Goal: Task Accomplishment & Management: Manage account settings

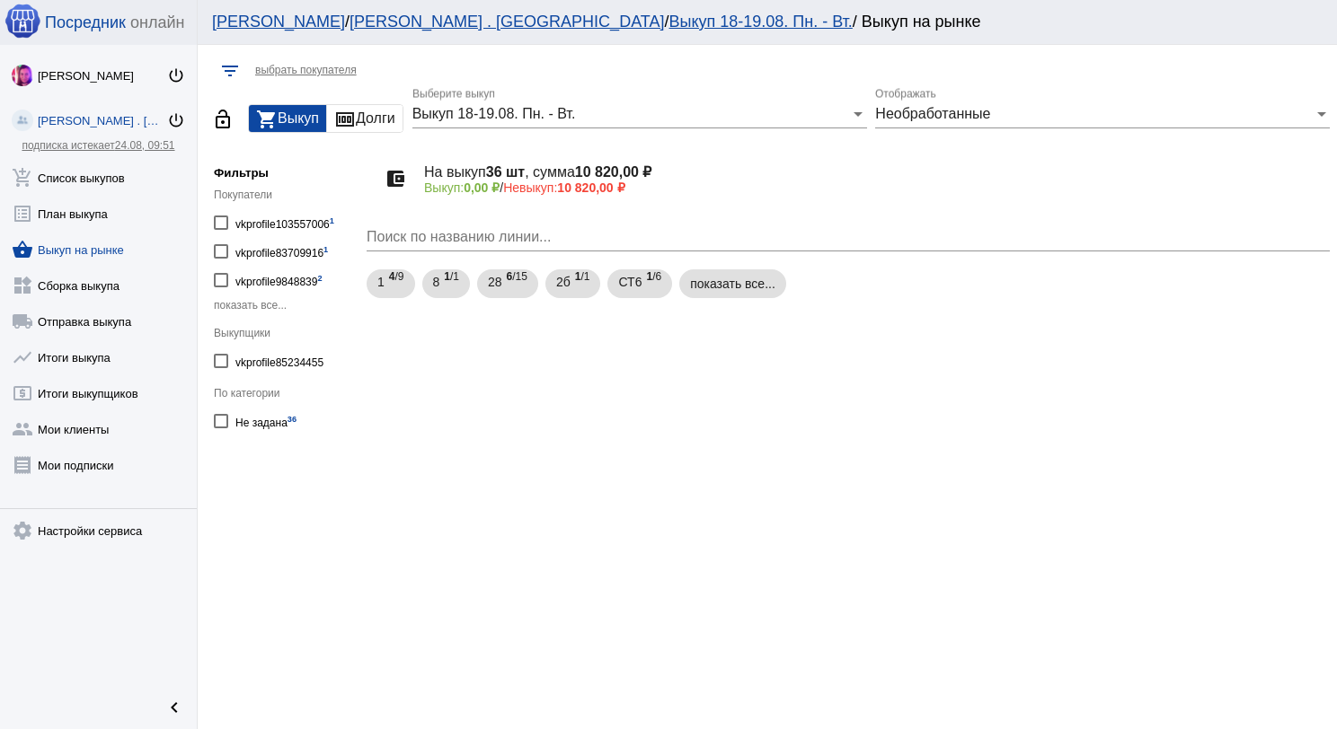
click at [57, 172] on link "add_shopping_cart Список выкупов" at bounding box center [98, 174] width 197 height 36
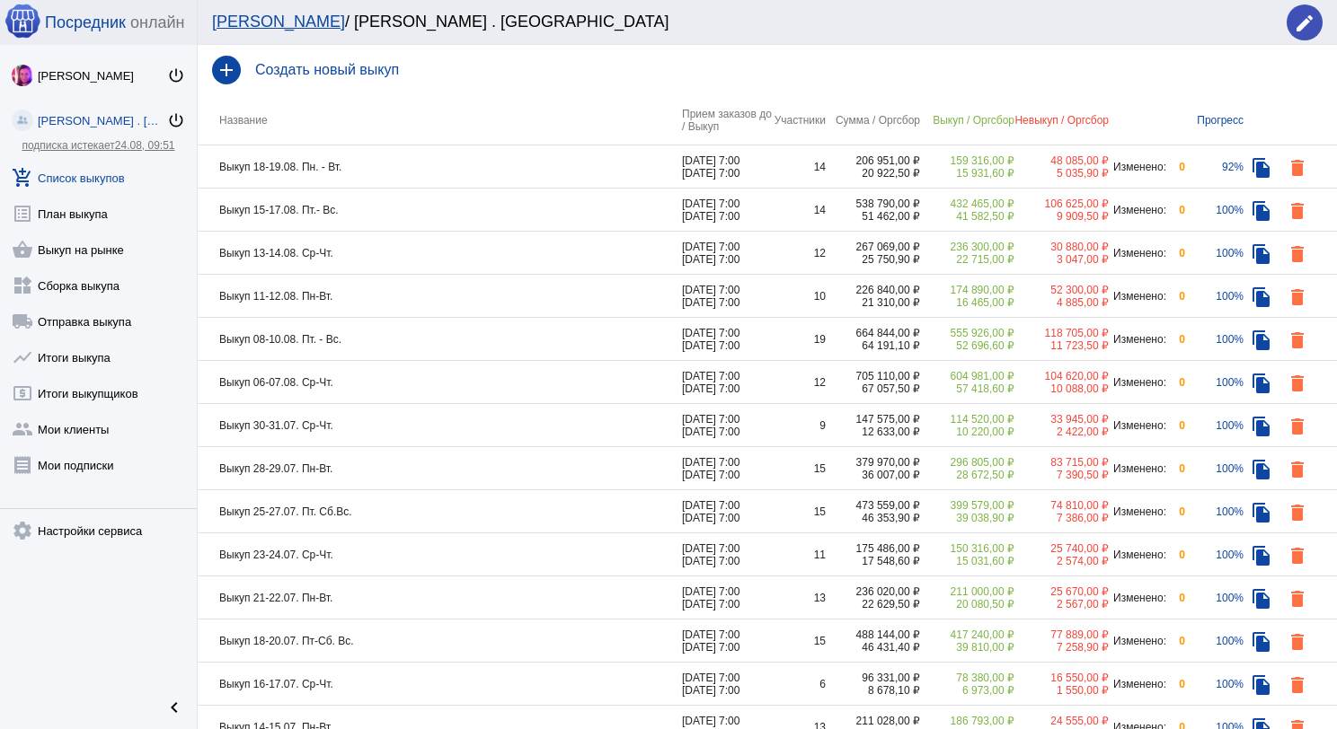
click at [481, 176] on td "Выкуп 18-19.08. Пн. - Вт." at bounding box center [440, 167] width 484 height 43
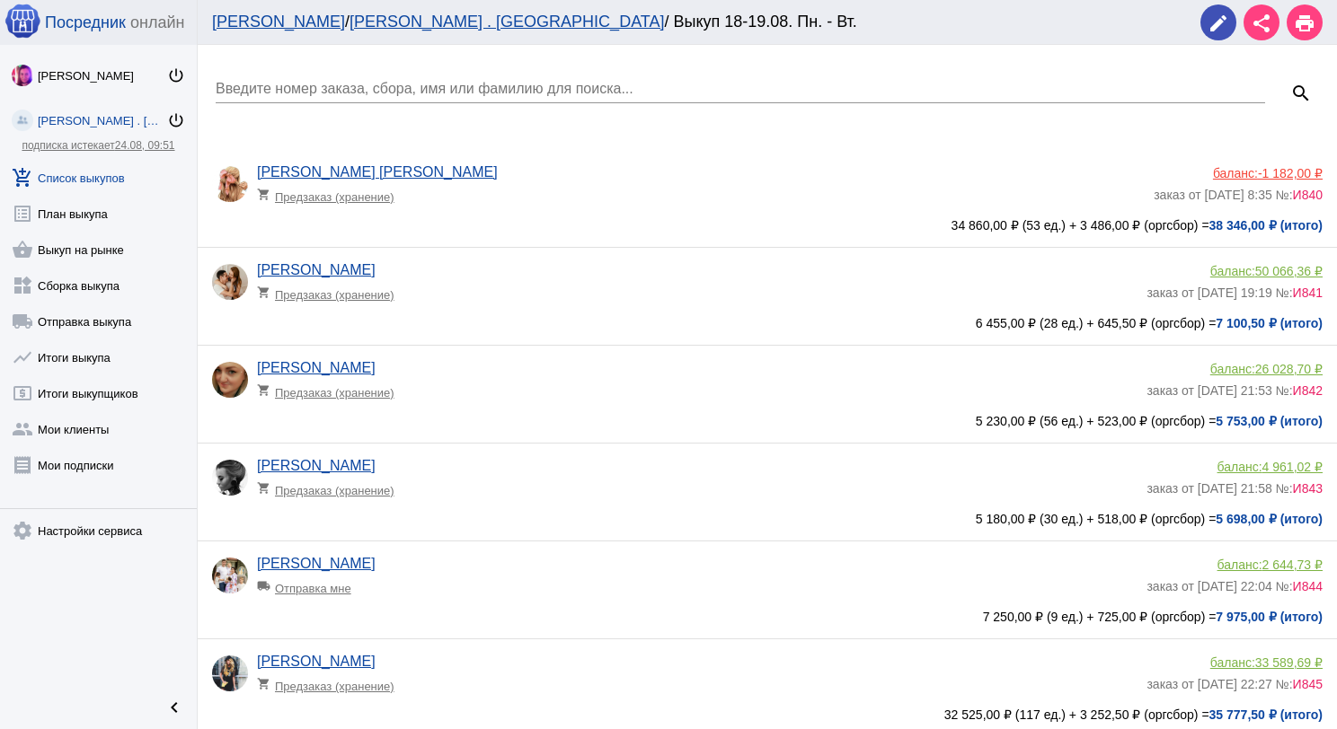
click at [456, 91] on input "Введите номер заказа, сбора, имя или фамилию для поиска..." at bounding box center [740, 89] width 1049 height 16
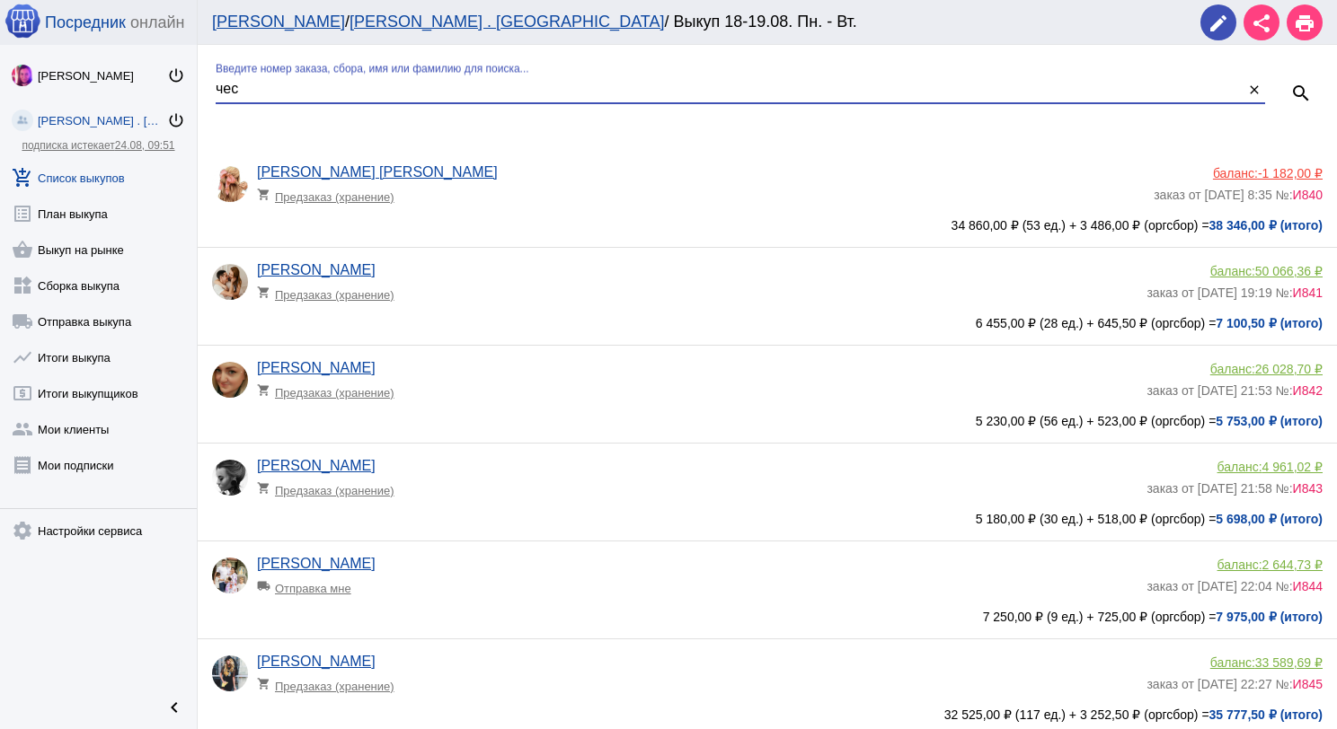
type input "чес"
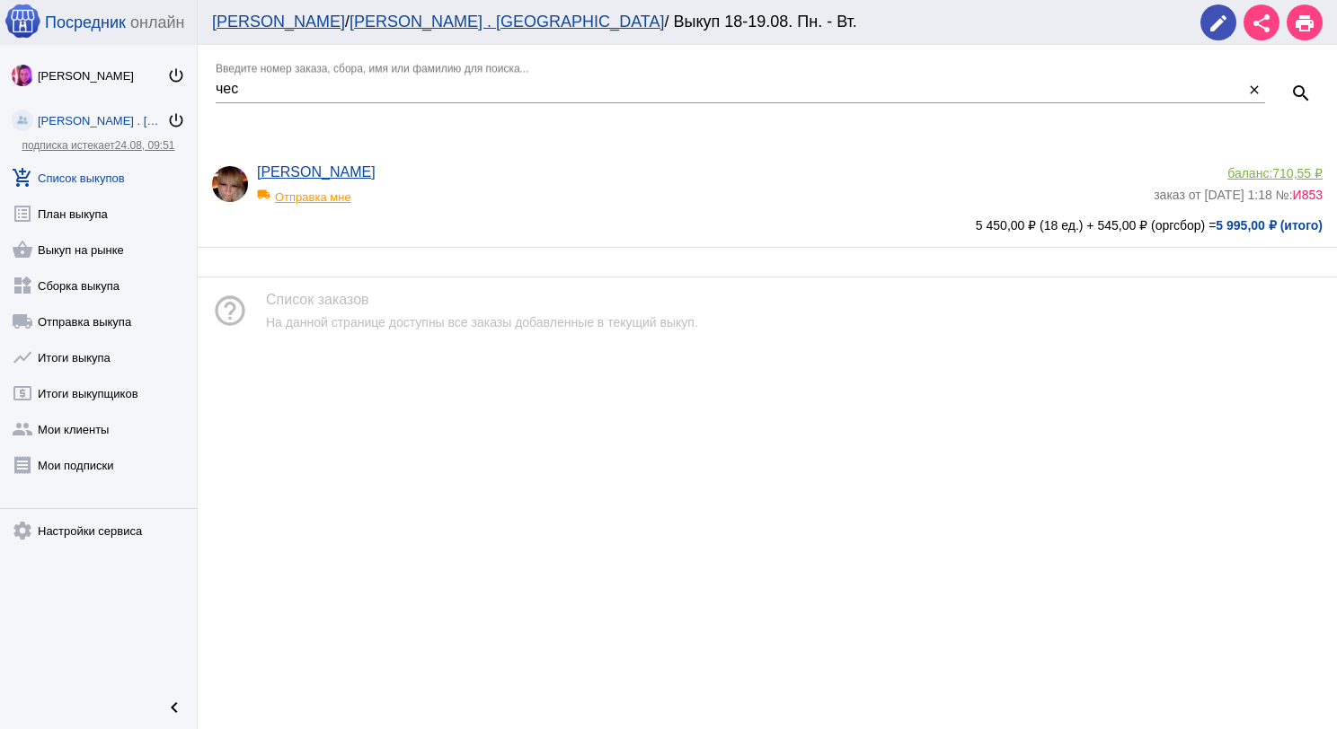
click at [344, 198] on div "local_shipping Отправка мне" at bounding box center [331, 192] width 148 height 23
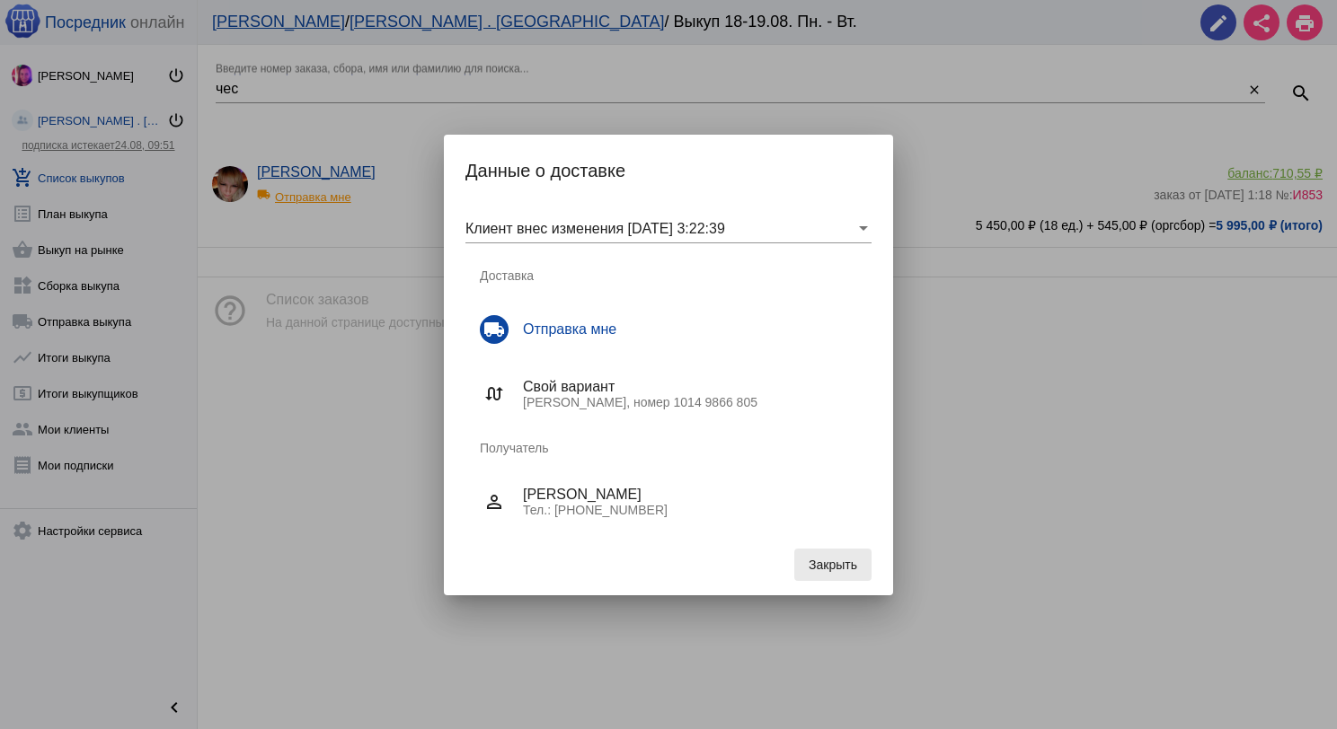
click at [821, 552] on button "Закрыть" at bounding box center [832, 565] width 77 height 32
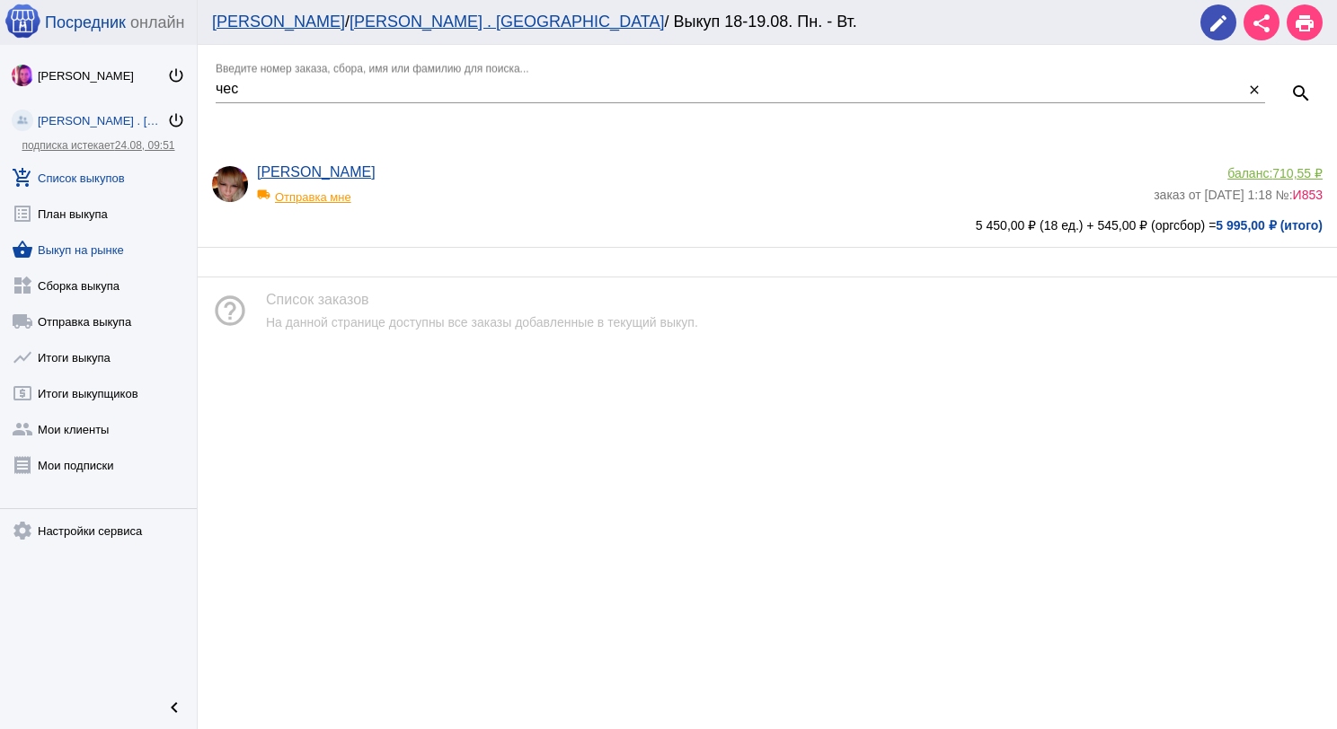
click at [98, 257] on link "shopping_basket Выкуп на рынке" at bounding box center [98, 246] width 197 height 36
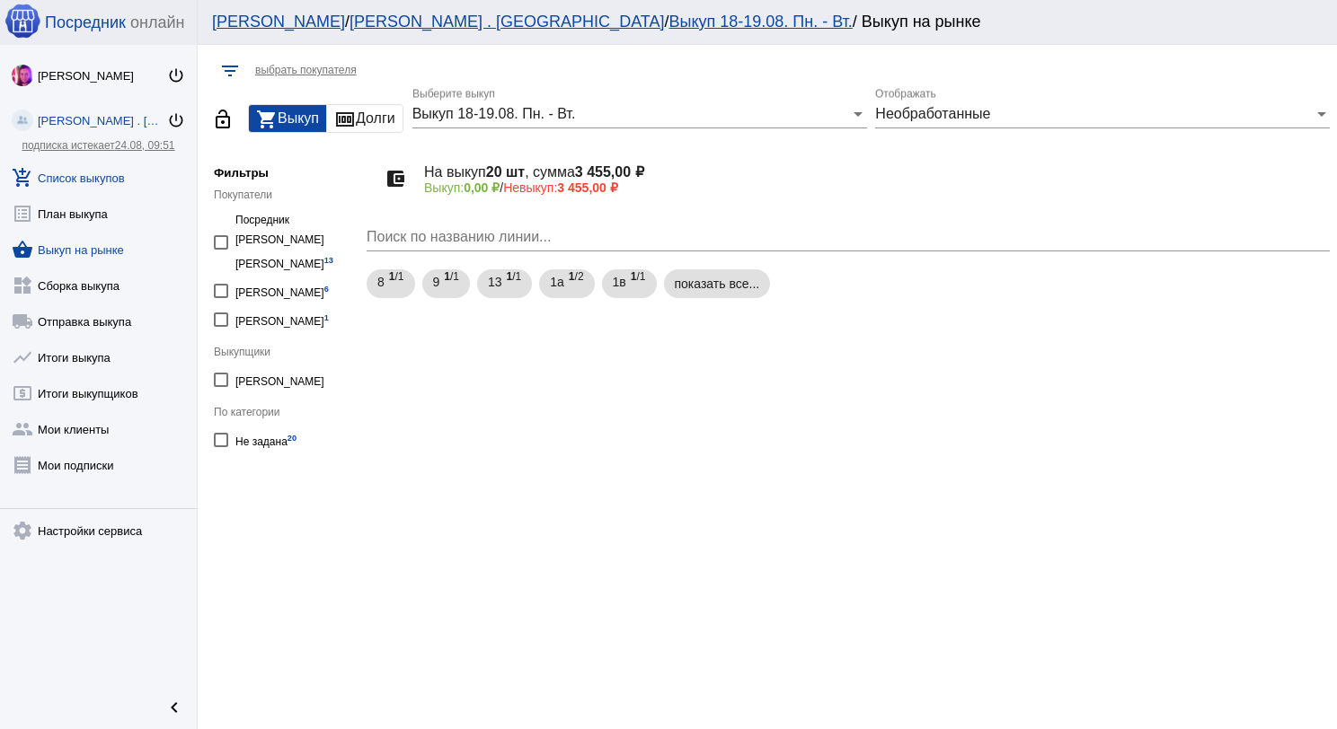
click at [88, 170] on link "add_shopping_cart Список выкупов" at bounding box center [98, 174] width 197 height 36
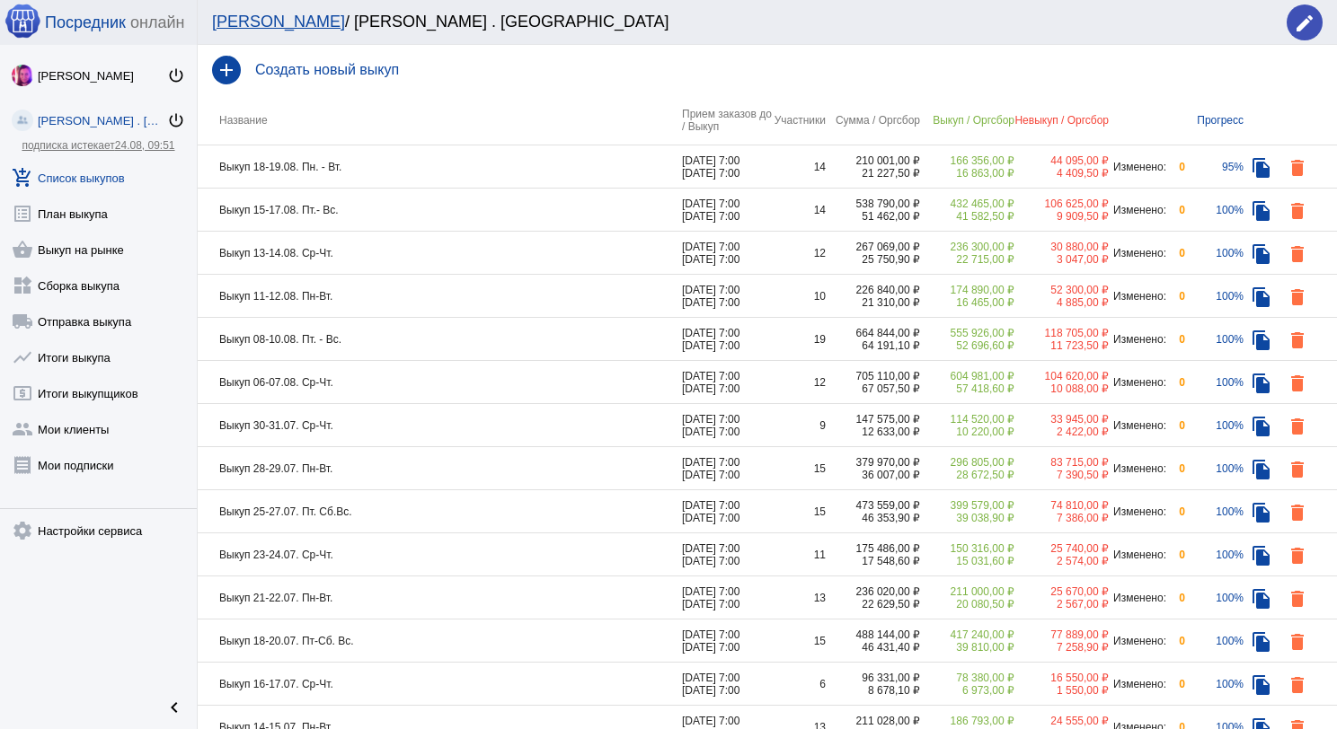
click at [475, 172] on td "Выкуп 18-19.08. Пн. - Вт." at bounding box center [440, 167] width 484 height 43
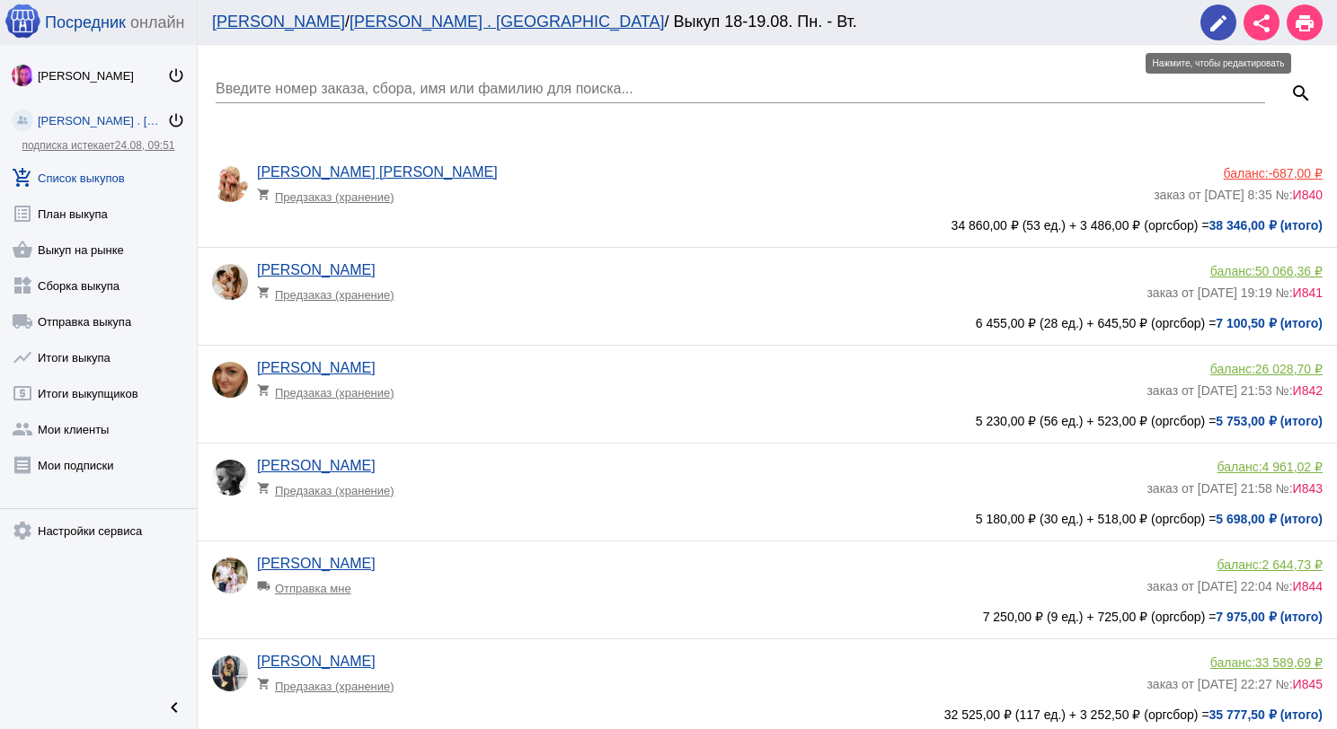
click at [1219, 25] on mat-icon "edit" at bounding box center [1218, 24] width 22 height 22
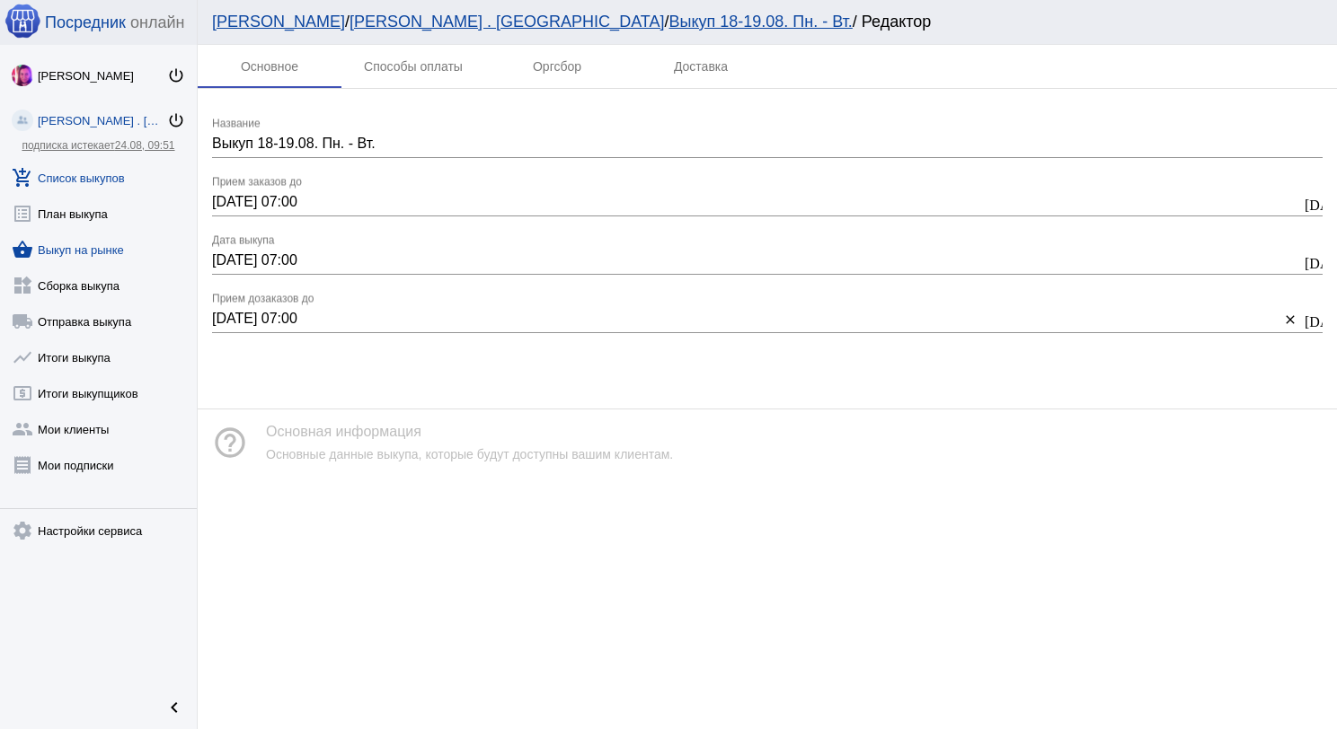
click at [115, 246] on link "shopping_basket Выкуп на рынке" at bounding box center [98, 246] width 197 height 36
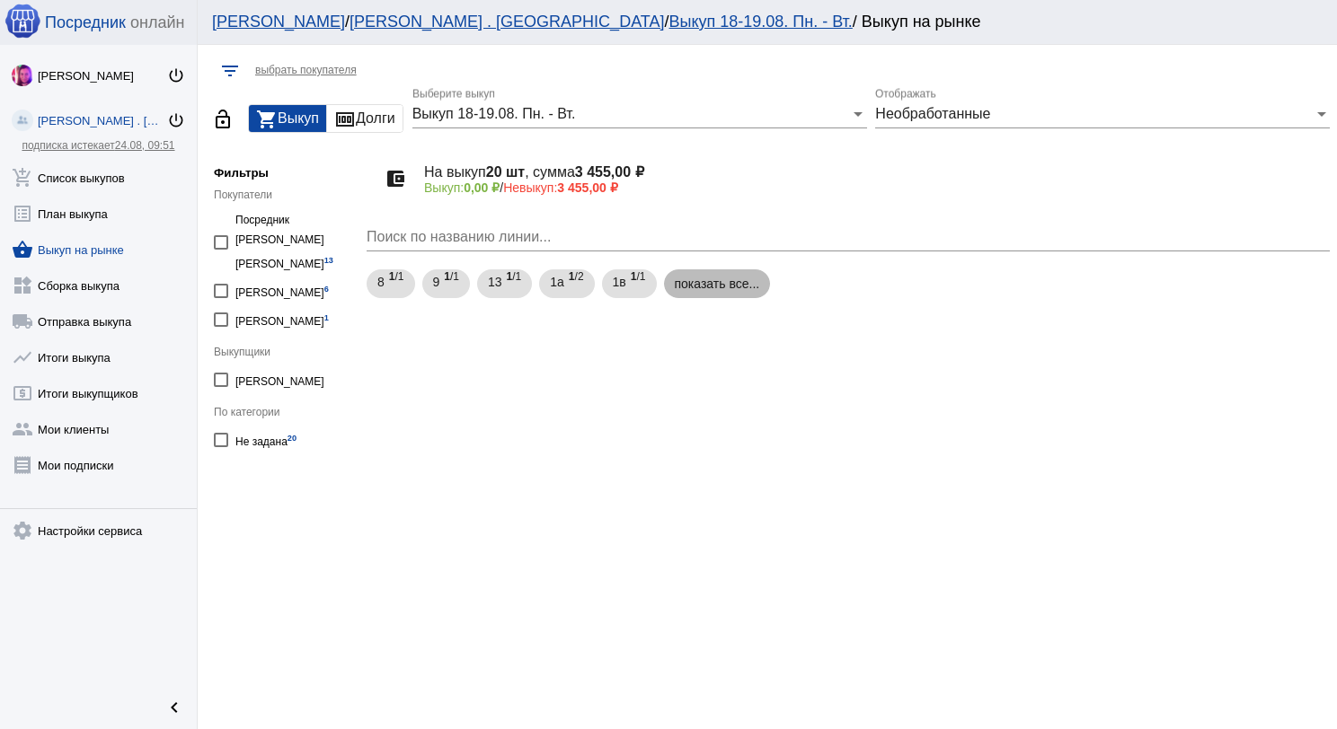
click at [686, 278] on mat-chip "показать все..." at bounding box center [717, 283] width 107 height 29
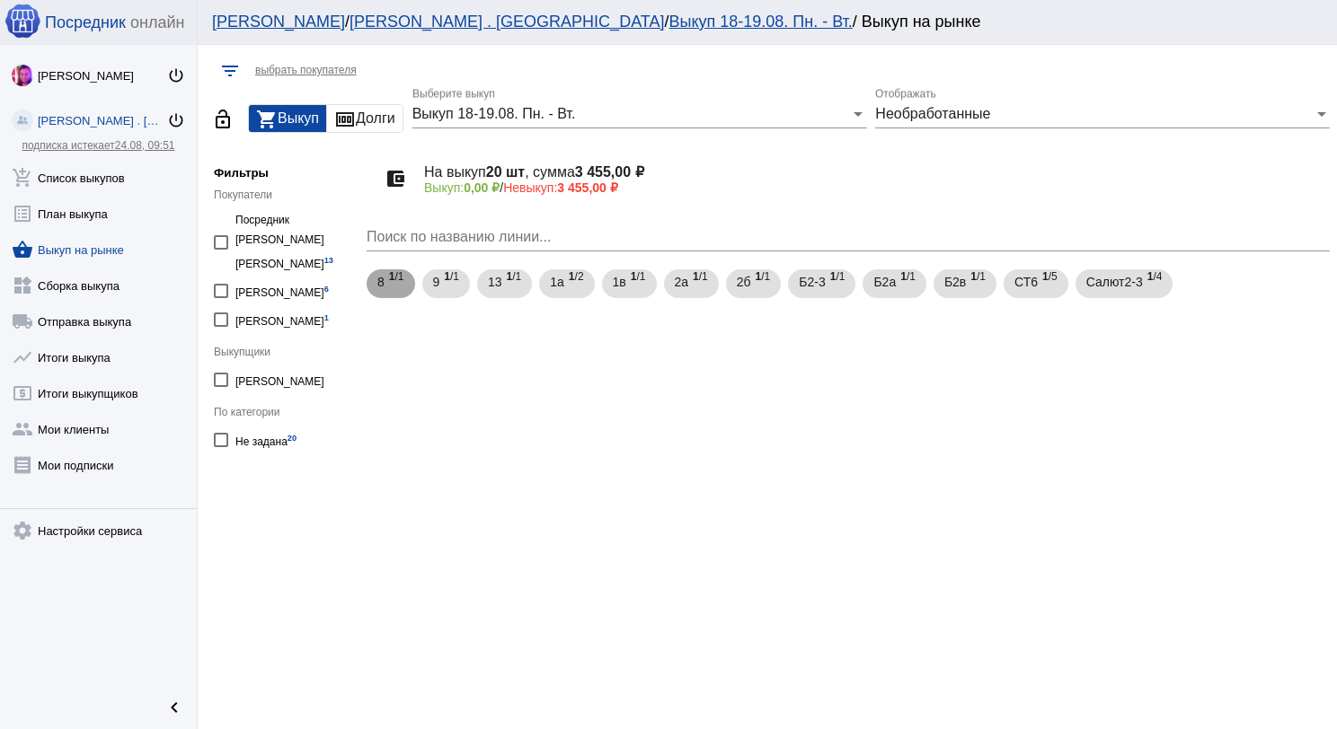
click at [400, 280] on span "1 /1" at bounding box center [396, 284] width 15 height 37
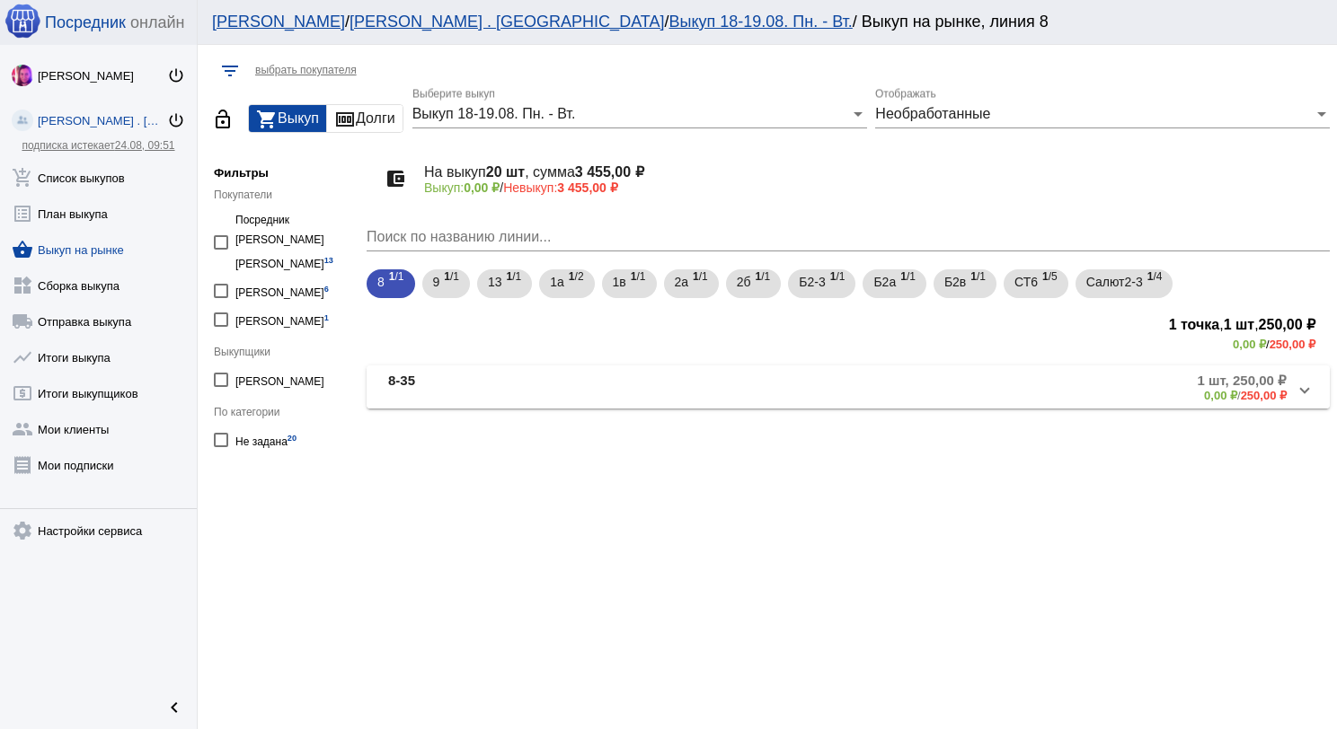
click at [525, 367] on mat-expansion-panel-header "8-35 1 шт, 250,00 ₽ 0,00 ₽ / 250,00 ₽" at bounding box center [848, 387] width 963 height 43
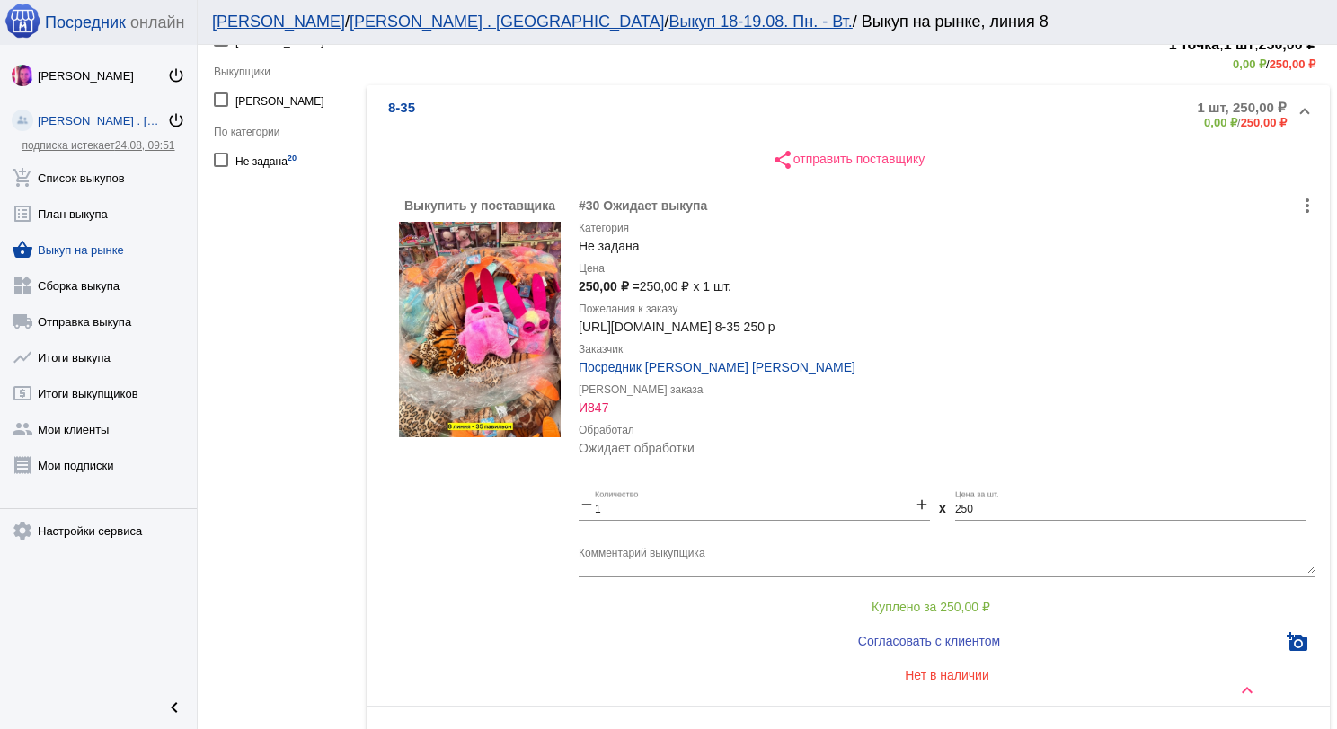
scroll to position [129, 0]
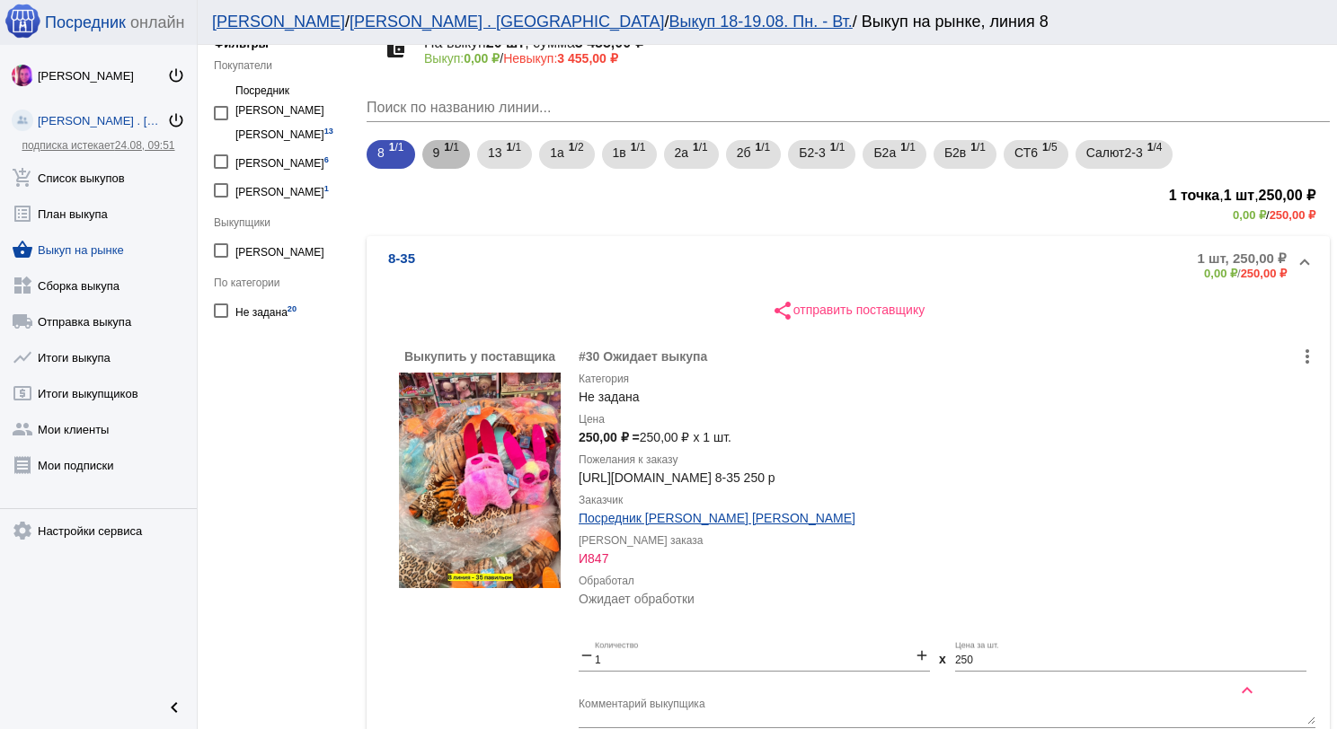
click at [439, 159] on div "9 1 /1" at bounding box center [446, 155] width 27 height 37
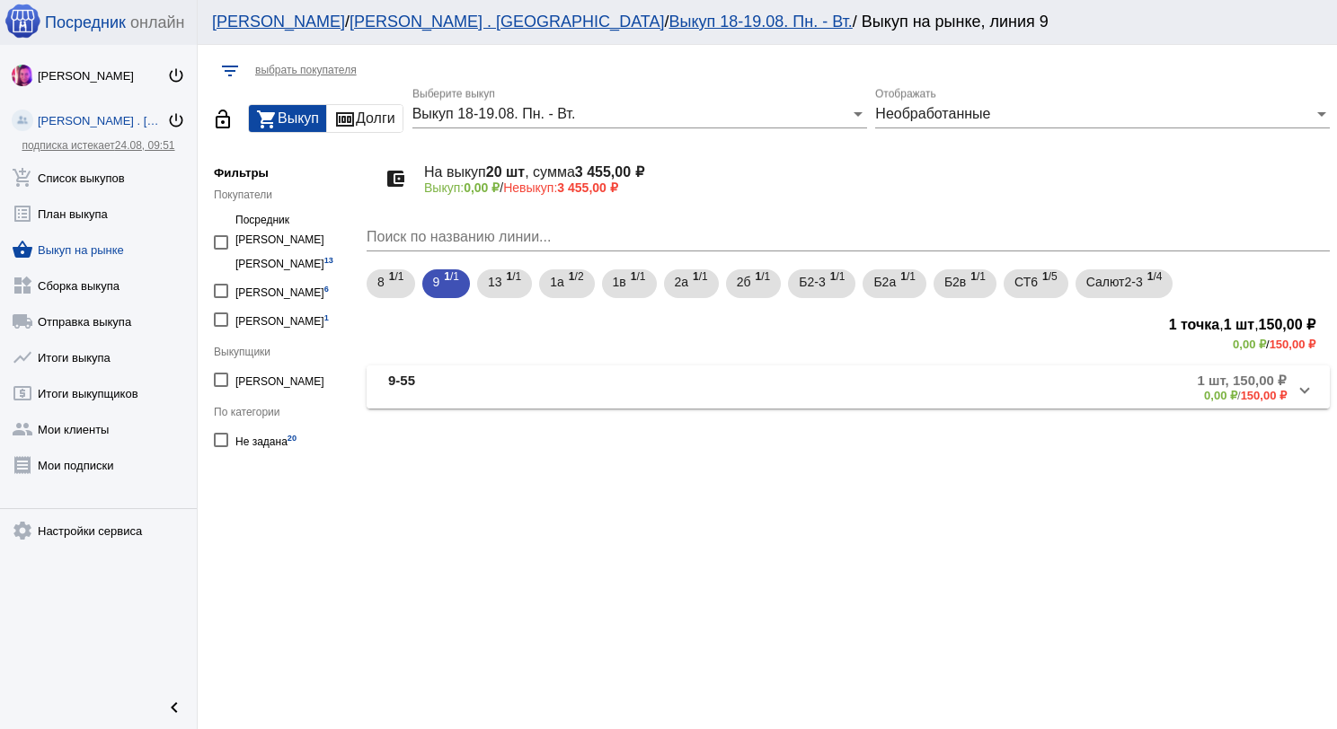
click at [640, 377] on mat-panel-title "9-55" at bounding box center [529, 388] width 283 height 30
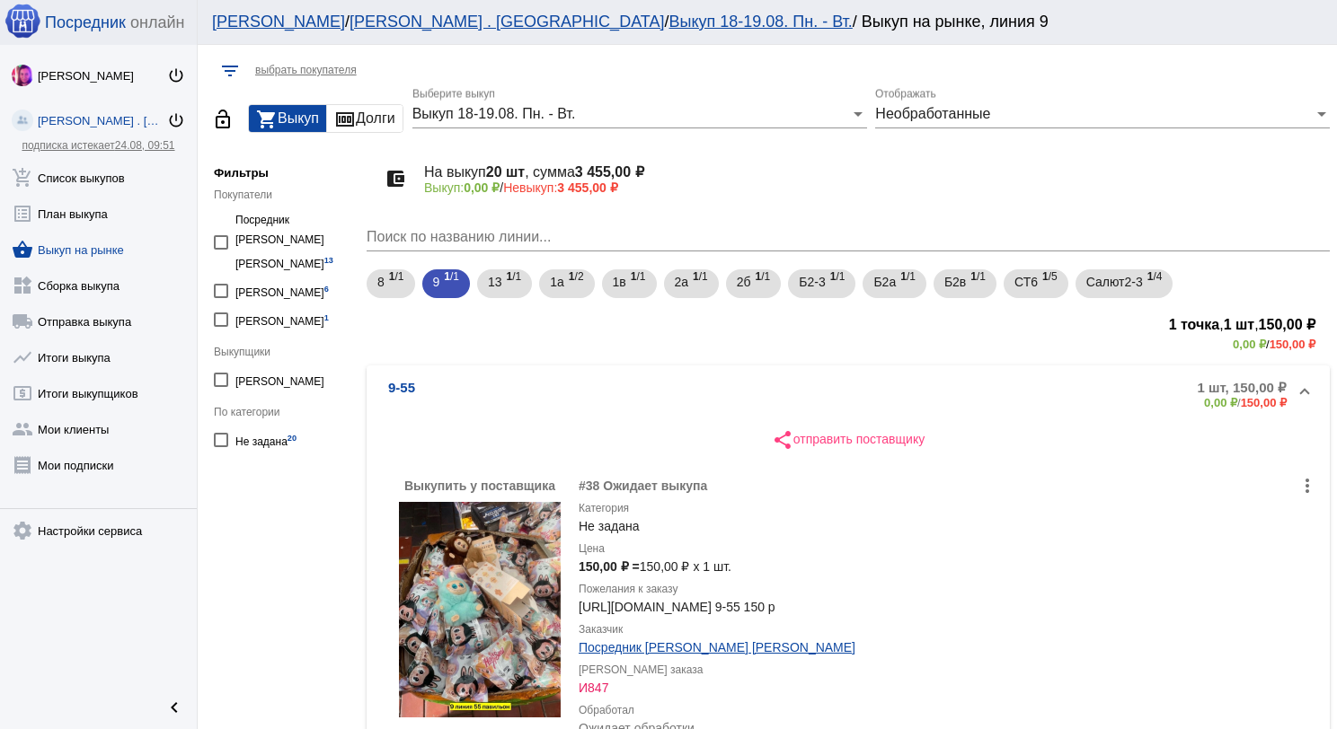
click at [110, 248] on link "shopping_basket Выкуп на рынке" at bounding box center [98, 246] width 197 height 36
